Goal: Information Seeking & Learning: Learn about a topic

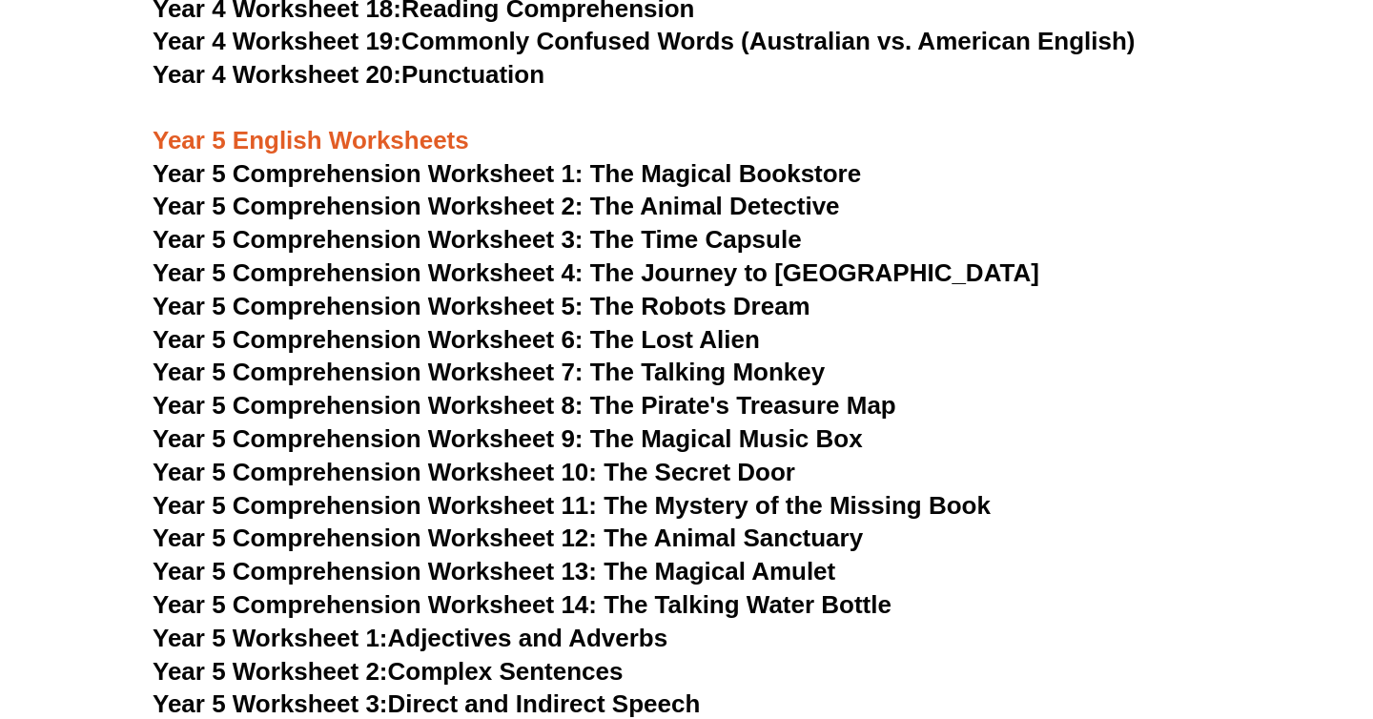
scroll to position [8086, 0]
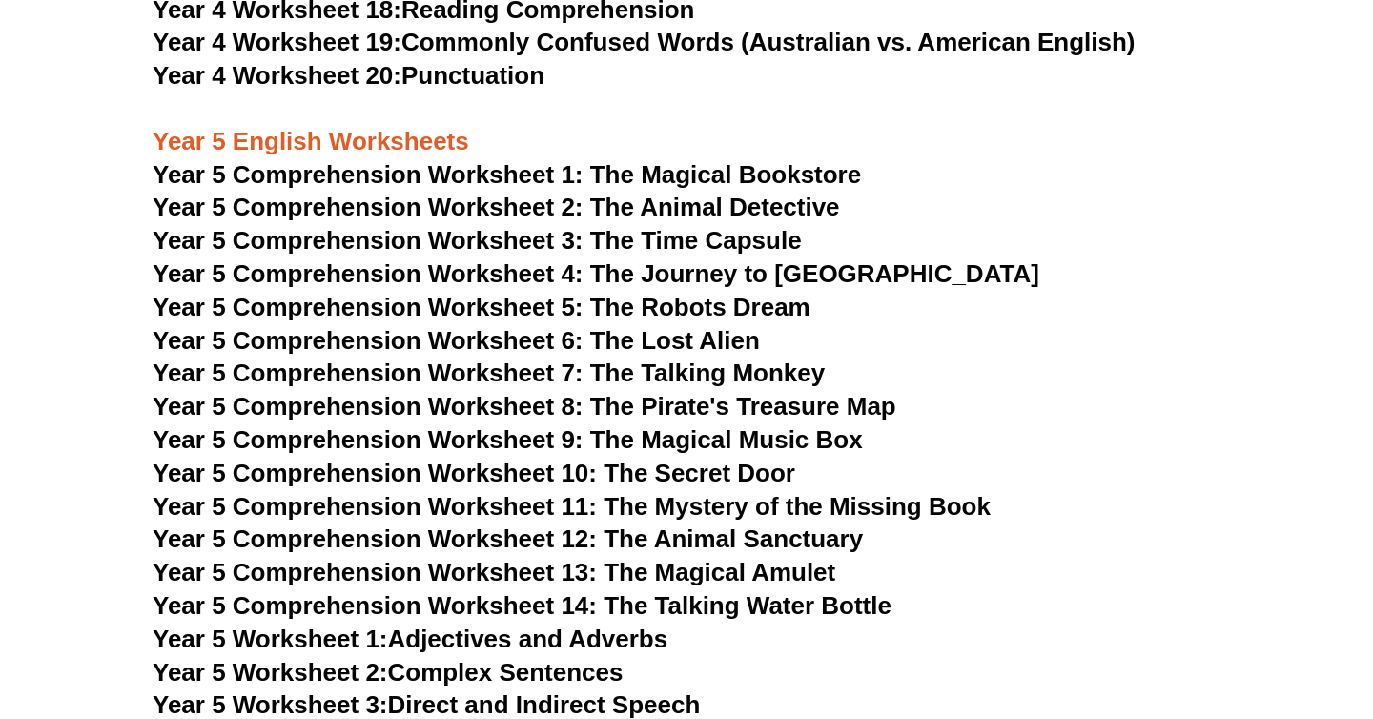
click at [683, 173] on span "Year 5 Comprehension Worksheet 1: The Magical Bookstore" at bounding box center [507, 174] width 708 height 29
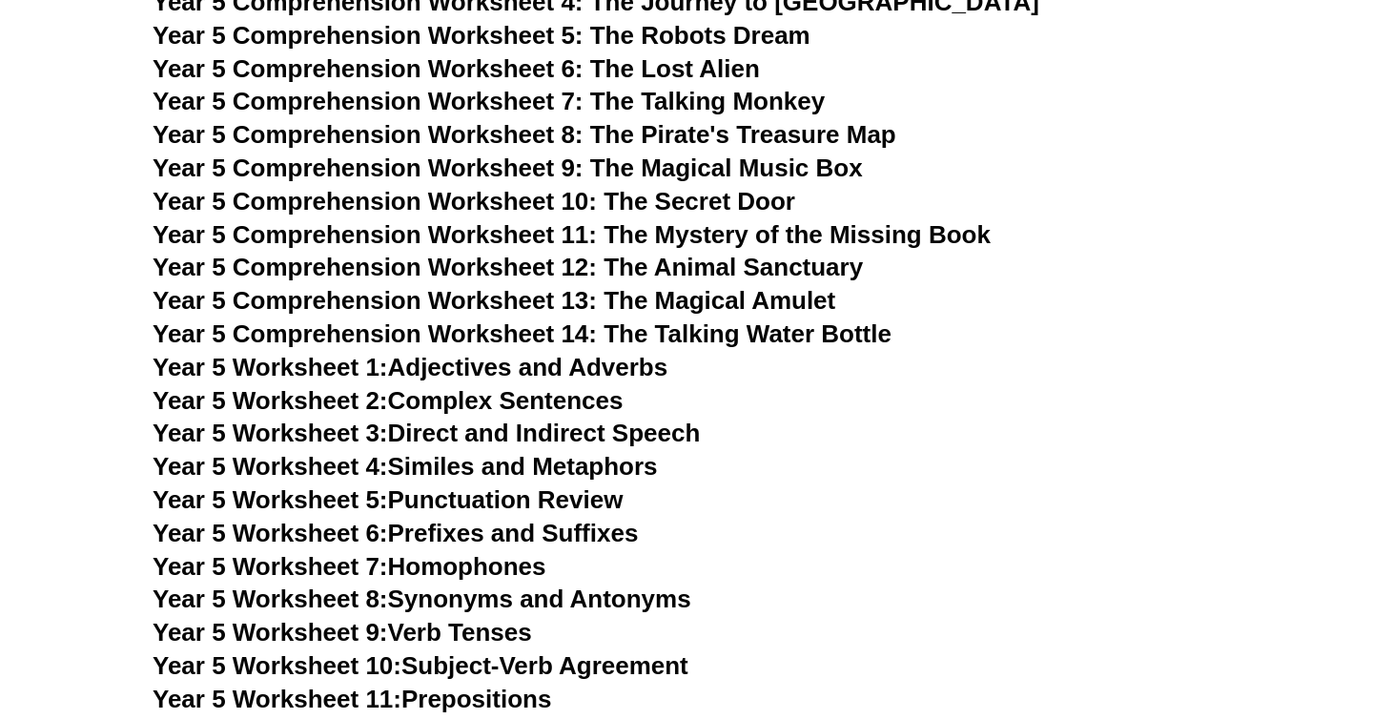
scroll to position [8360, 0]
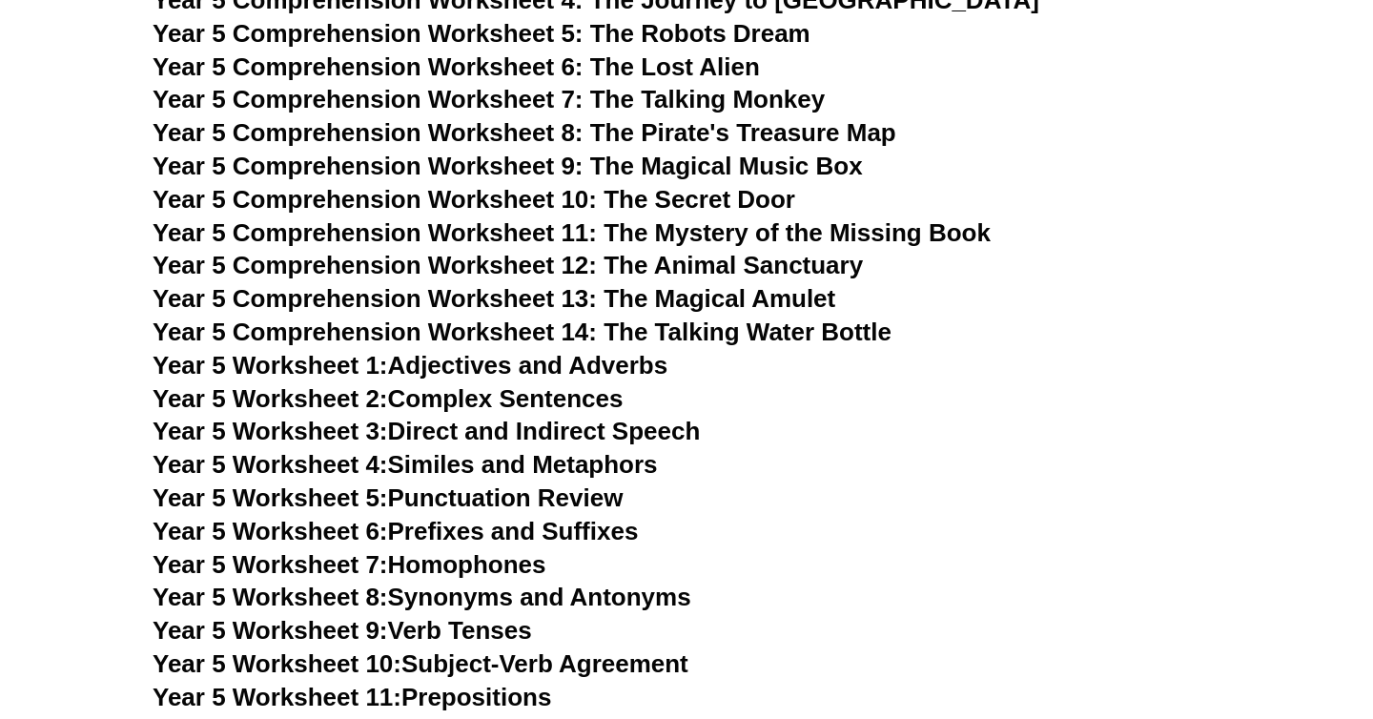
click at [443, 360] on link "Year 5 Worksheet 1: Adjectives and Adverbs" at bounding box center [410, 365] width 515 height 29
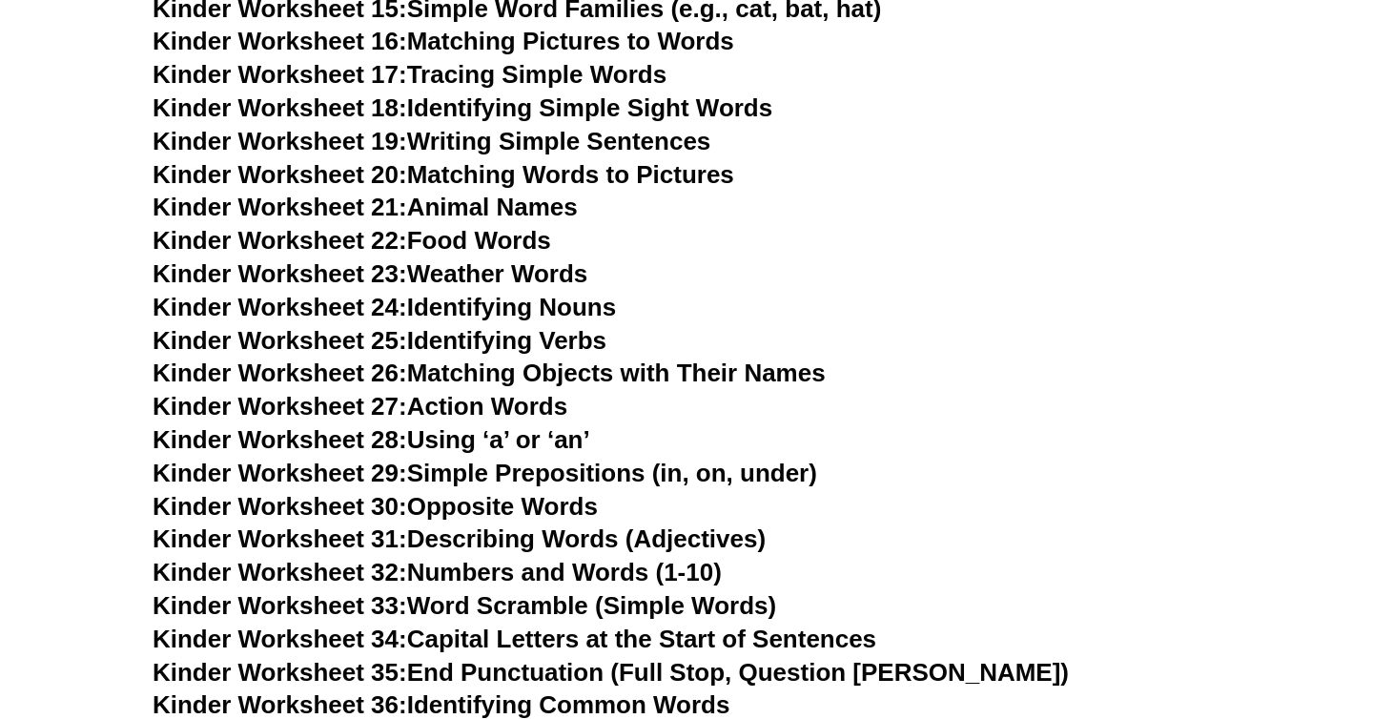
scroll to position [0, 0]
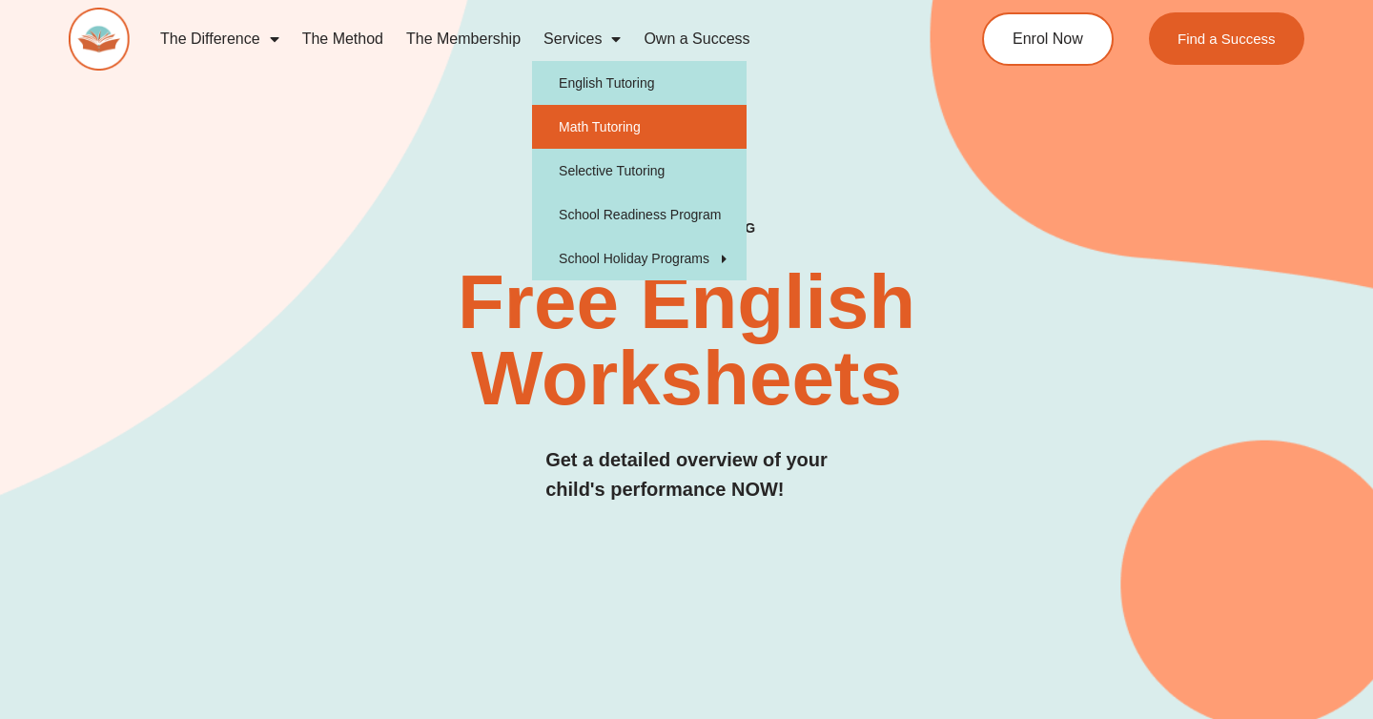
click at [586, 123] on link "Math Tutoring" at bounding box center [639, 127] width 215 height 44
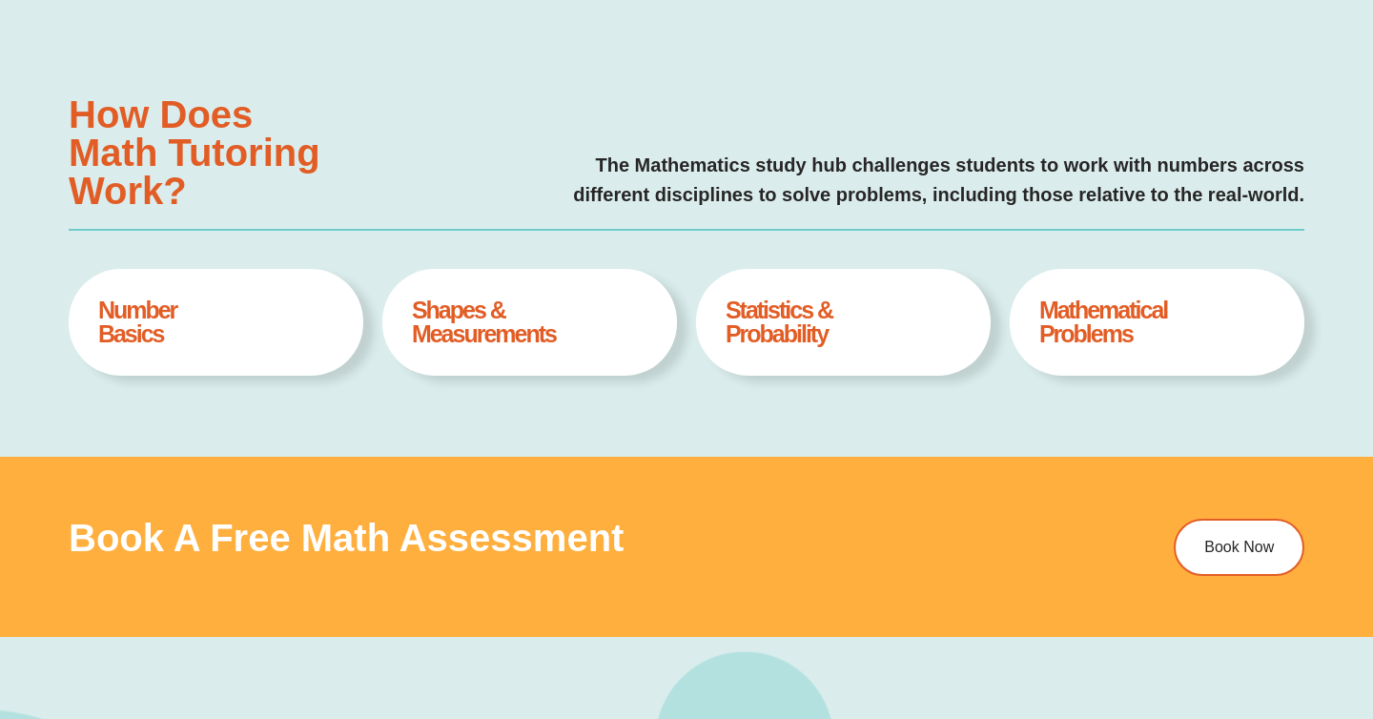
type input "*"
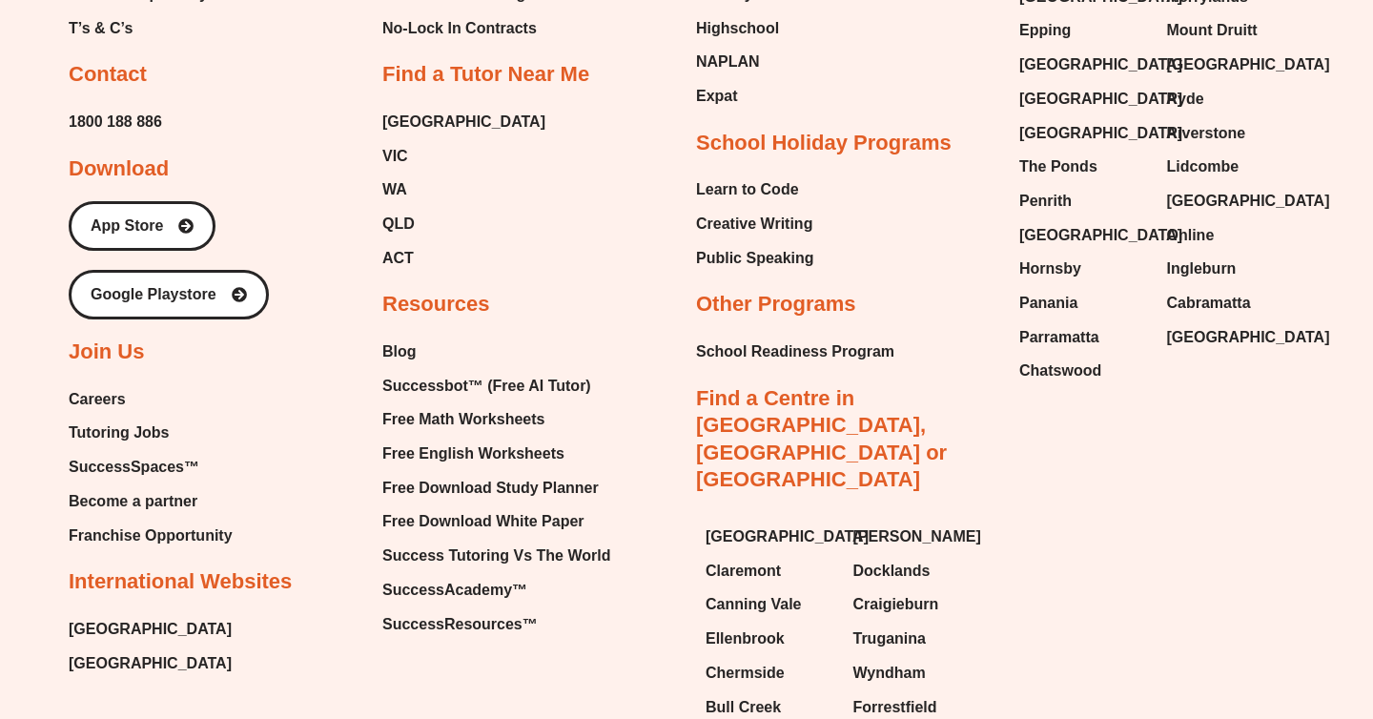
scroll to position [6850, 0]
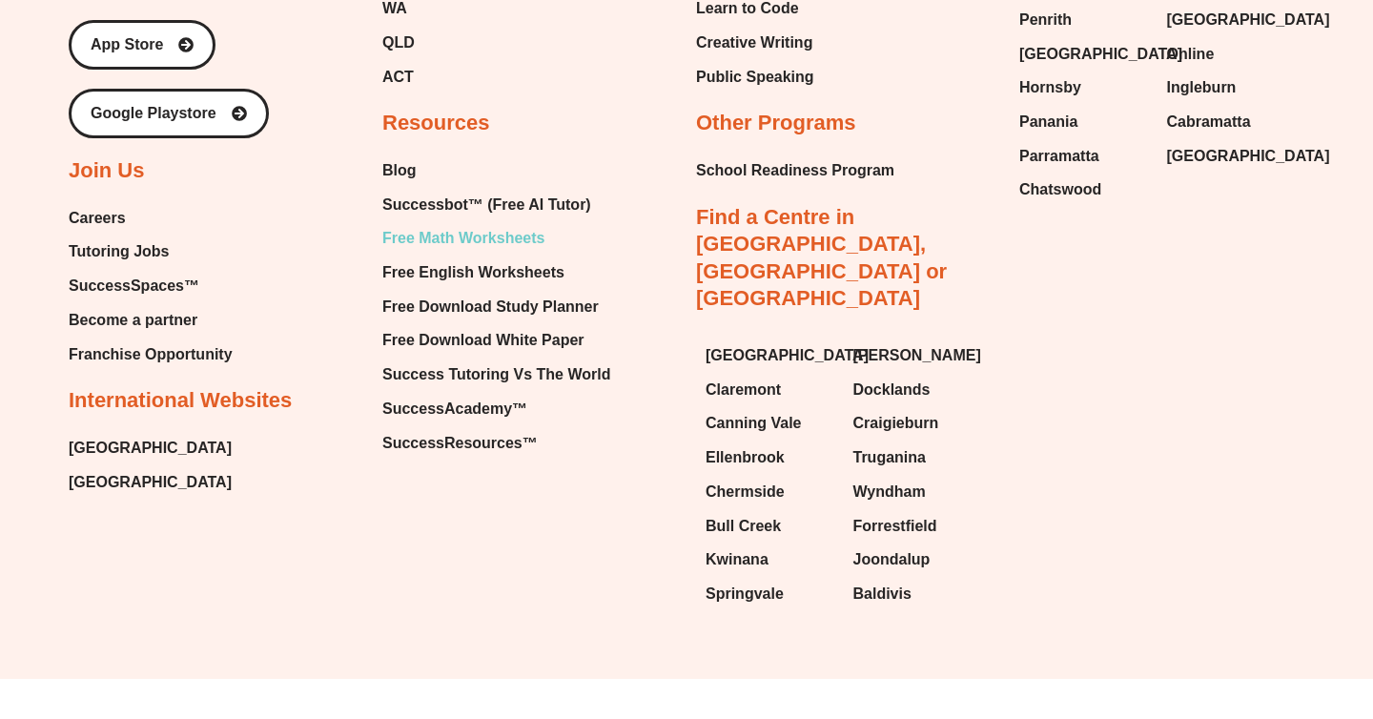
click at [485, 233] on span "Free Math Worksheets" at bounding box center [463, 238] width 162 height 29
